Goal: Navigation & Orientation: Go to known website

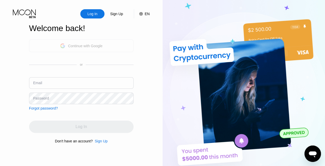
click at [86, 47] on div "Continue with Google" at bounding box center [85, 46] width 34 height 4
